Goal: Information Seeking & Learning: Find specific fact

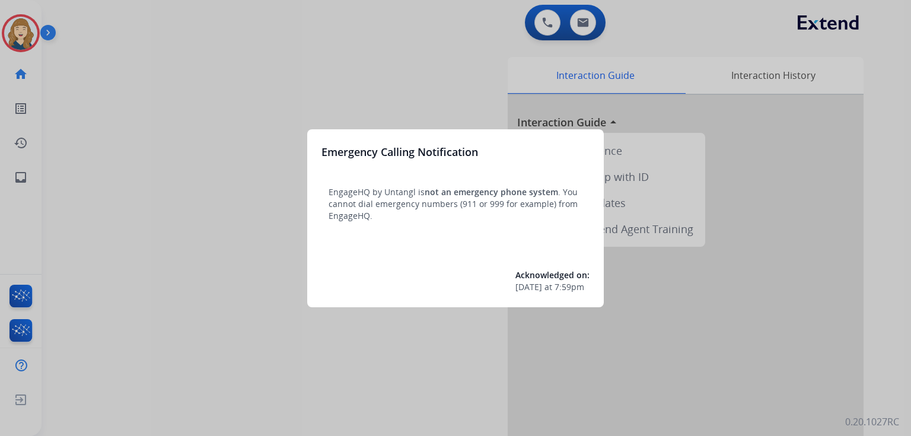
click at [34, 173] on div at bounding box center [455, 218] width 911 height 436
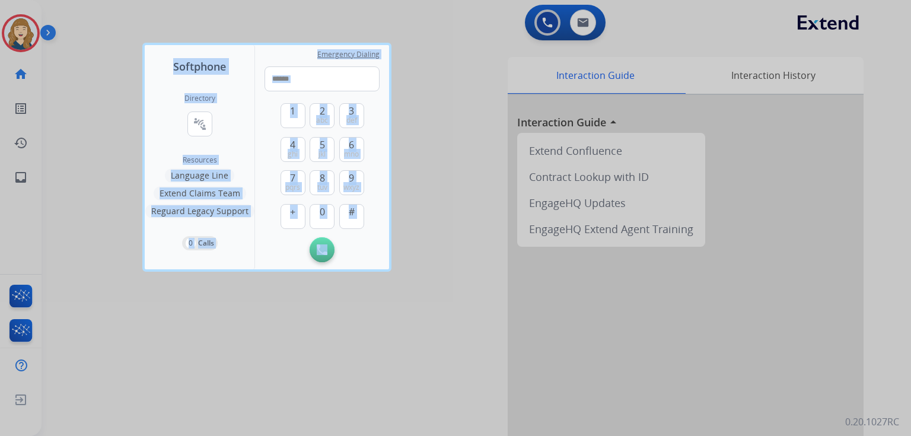
click at [34, 173] on div at bounding box center [455, 218] width 911 height 436
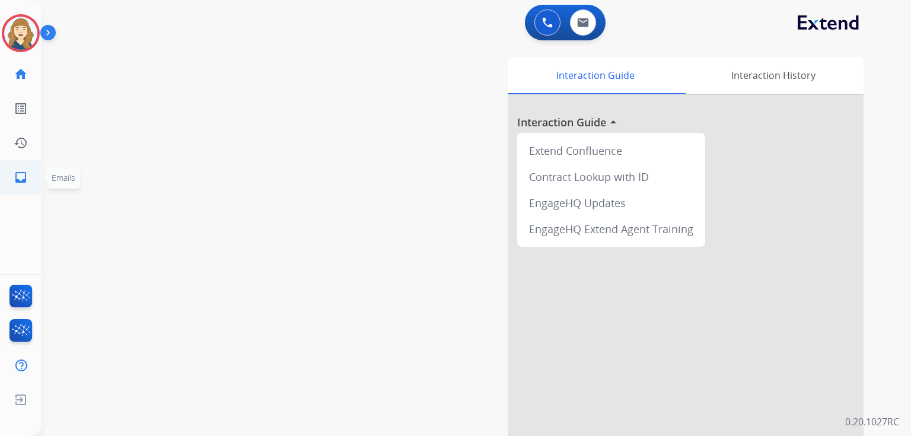
click at [18, 183] on mat-icon "inbox" at bounding box center [21, 177] width 14 height 14
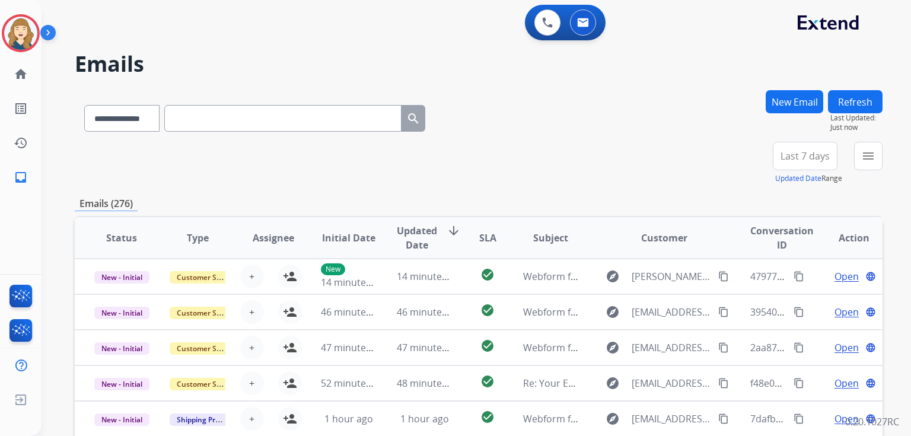
click at [224, 130] on input "text" at bounding box center [282, 118] width 237 height 27
paste input "**********"
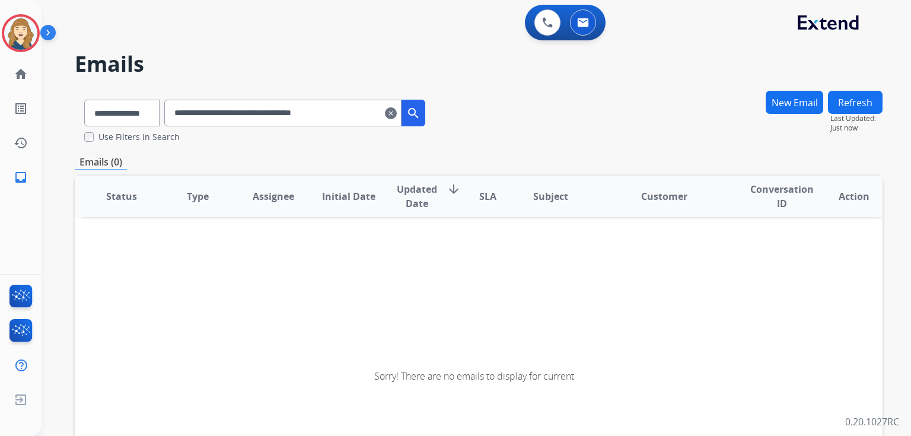
click at [371, 107] on input "**********" at bounding box center [282, 113] width 237 height 27
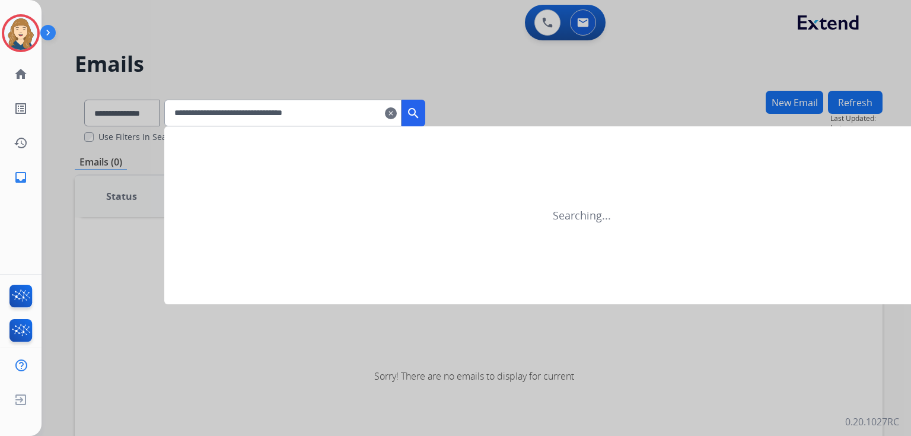
type input "**********"
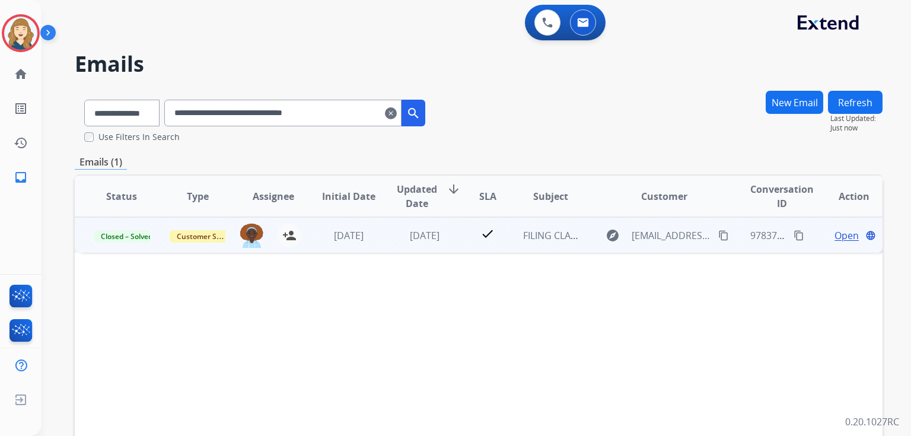
click at [834, 234] on span "Open" at bounding box center [846, 235] width 24 height 14
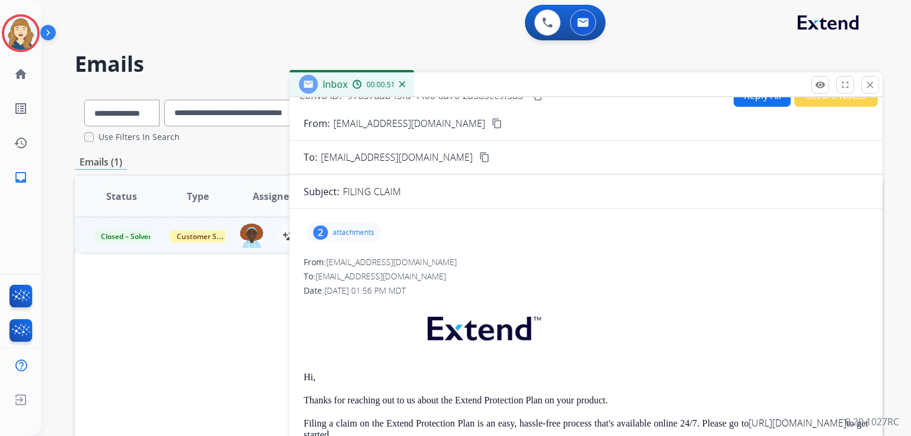
scroll to position [14, 0]
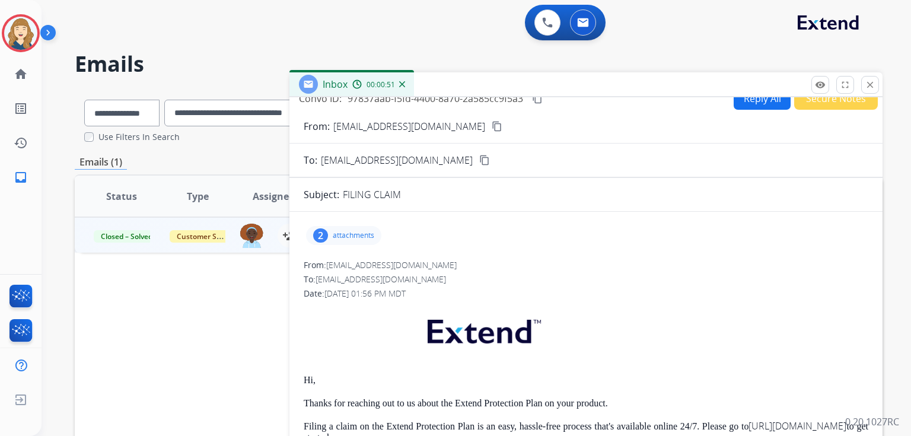
click at [352, 227] on div "2 attachments" at bounding box center [343, 235] width 75 height 19
click at [534, 276] on div "To: [EMAIL_ADDRESS][DOMAIN_NAME]" at bounding box center [586, 279] width 565 height 12
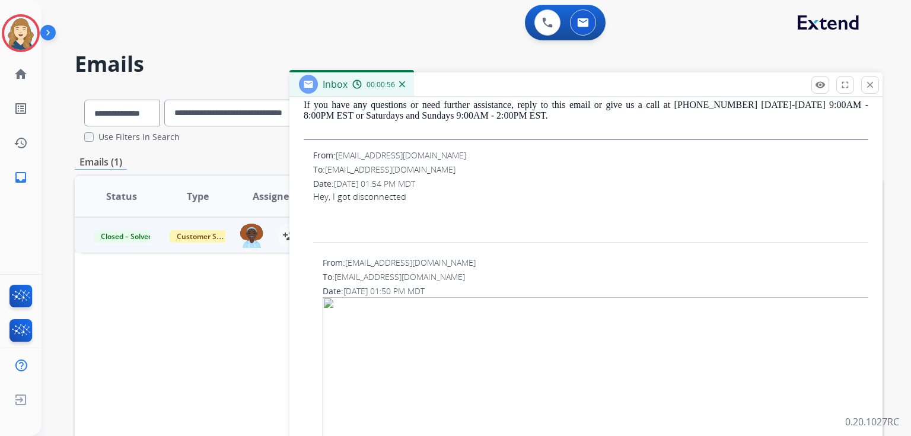
scroll to position [510, 0]
click at [385, 256] on span "[EMAIL_ADDRESS][DOMAIN_NAME]" at bounding box center [410, 259] width 130 height 11
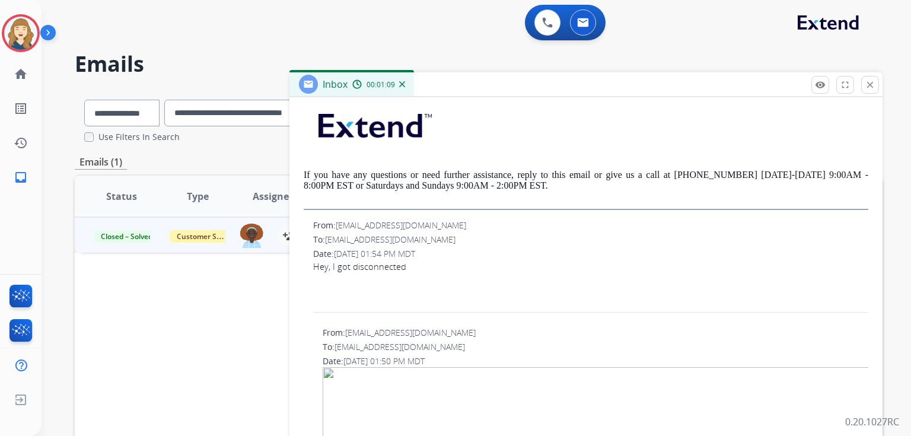
scroll to position [442, 0]
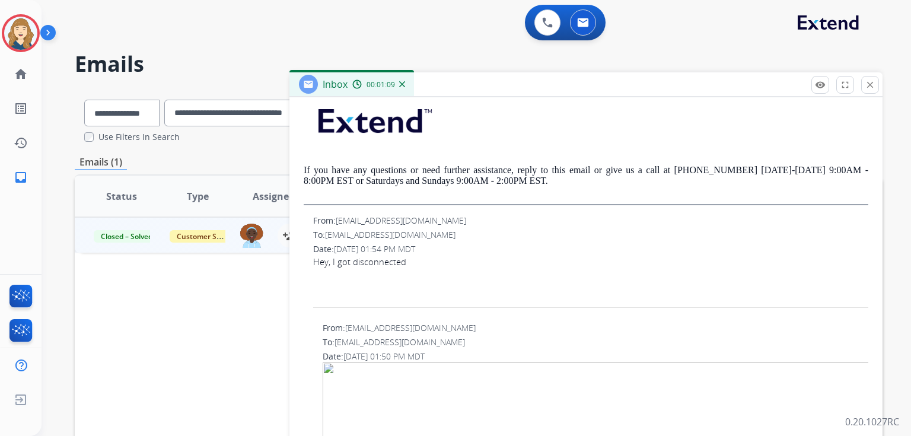
drag, startPoint x: 371, startPoint y: 250, endPoint x: 420, endPoint y: 251, distance: 49.3
click at [415, 251] on span "[DATE] 01:54 PM MDT" at bounding box center [374, 248] width 81 height 11
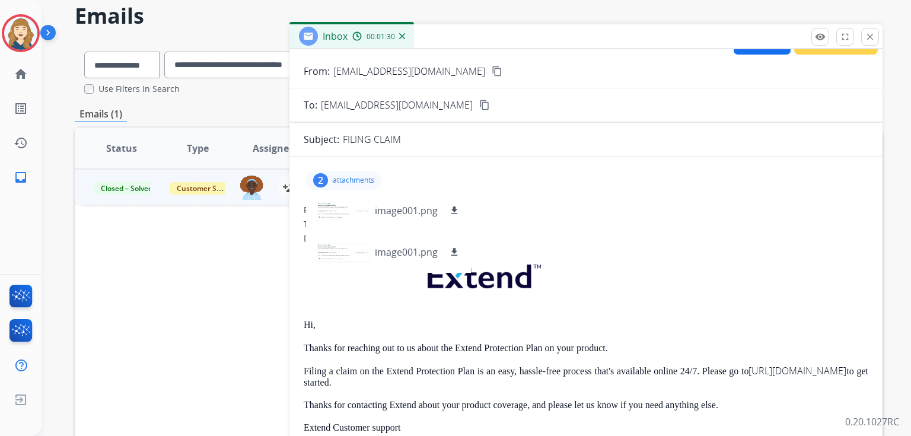
scroll to position [6, 0]
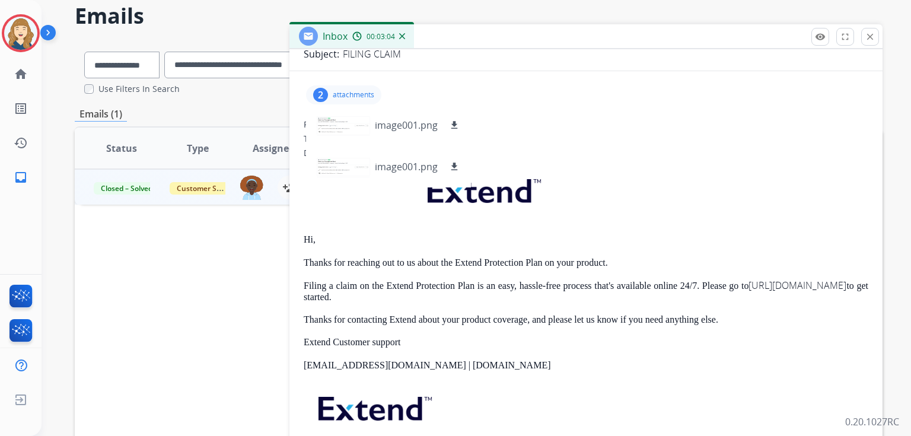
scroll to position [113, 0]
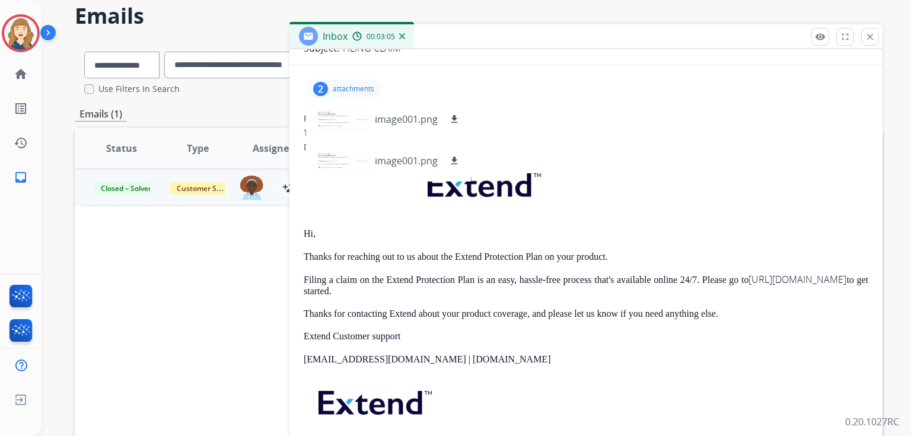
click at [602, 201] on p at bounding box center [586, 188] width 565 height 58
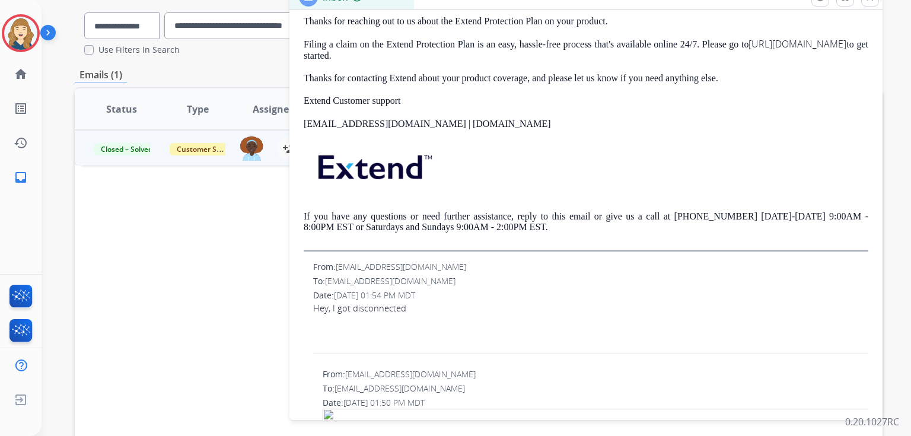
scroll to position [311, 0]
